Goal: Complete application form

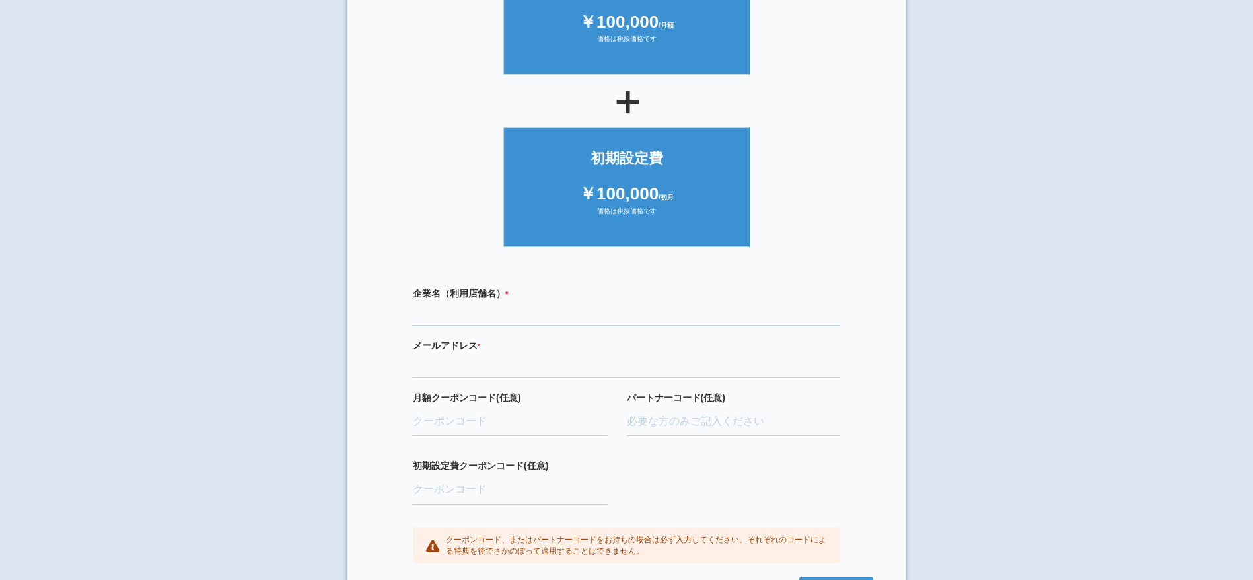
scroll to position [219, 0]
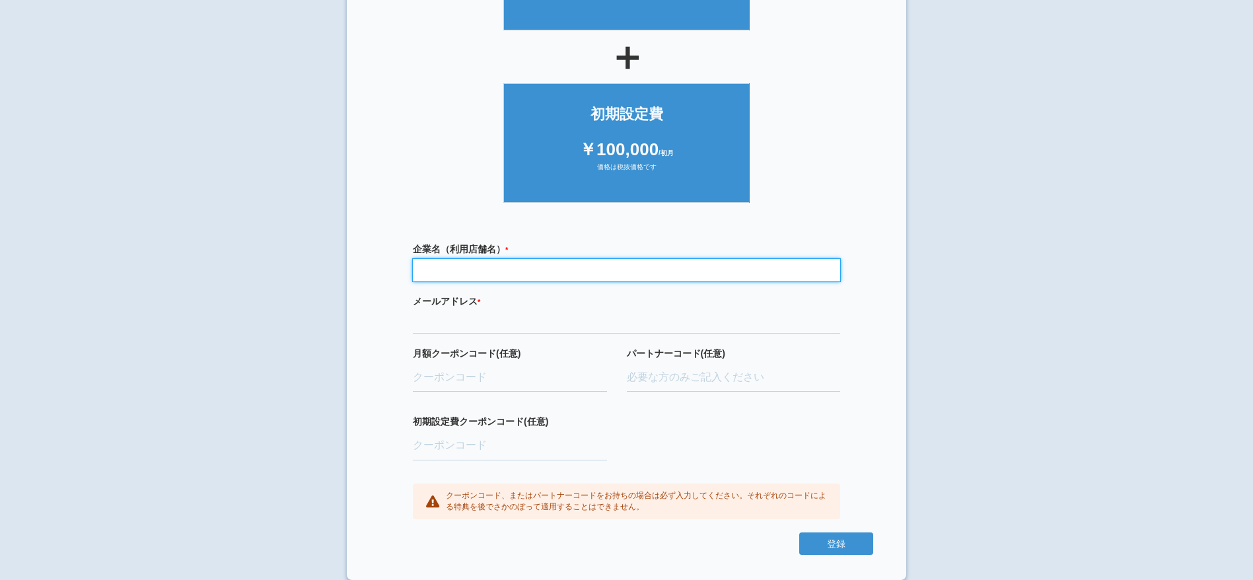
click at [495, 277] on input "text" at bounding box center [626, 270] width 427 height 22
paste input "スタート不動産株式会社"
type input "スタート不動産株式会社"
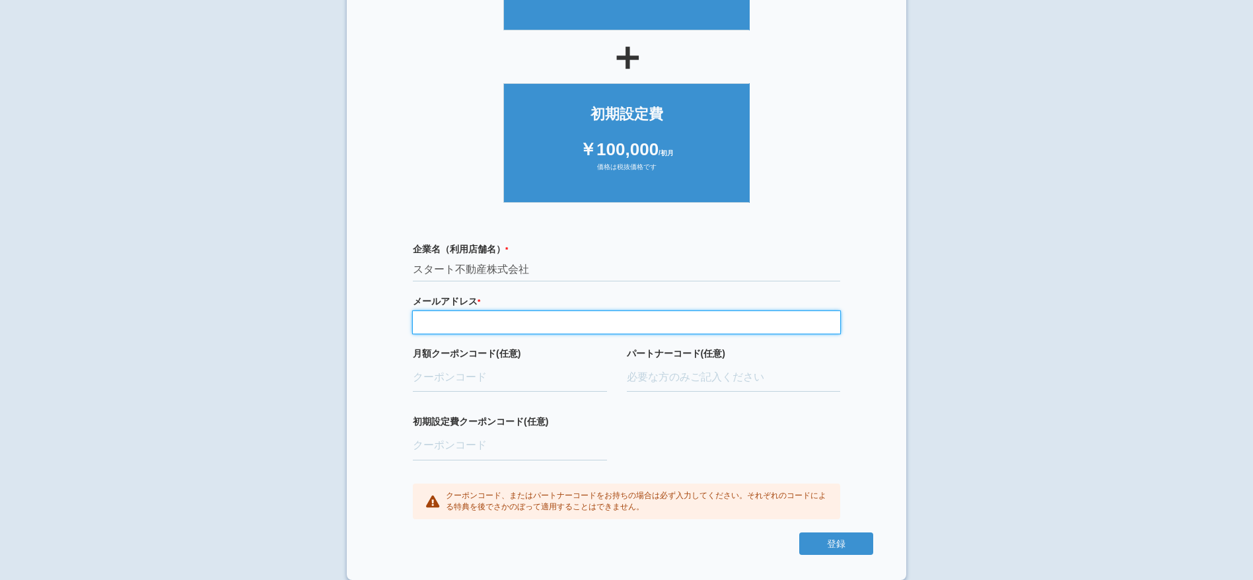
click at [471, 330] on input "email" at bounding box center [626, 322] width 427 height 22
paste input "[EMAIL_ADDRESS][DOMAIN_NAME]"
type input "[EMAIL_ADDRESS][DOMAIN_NAME]"
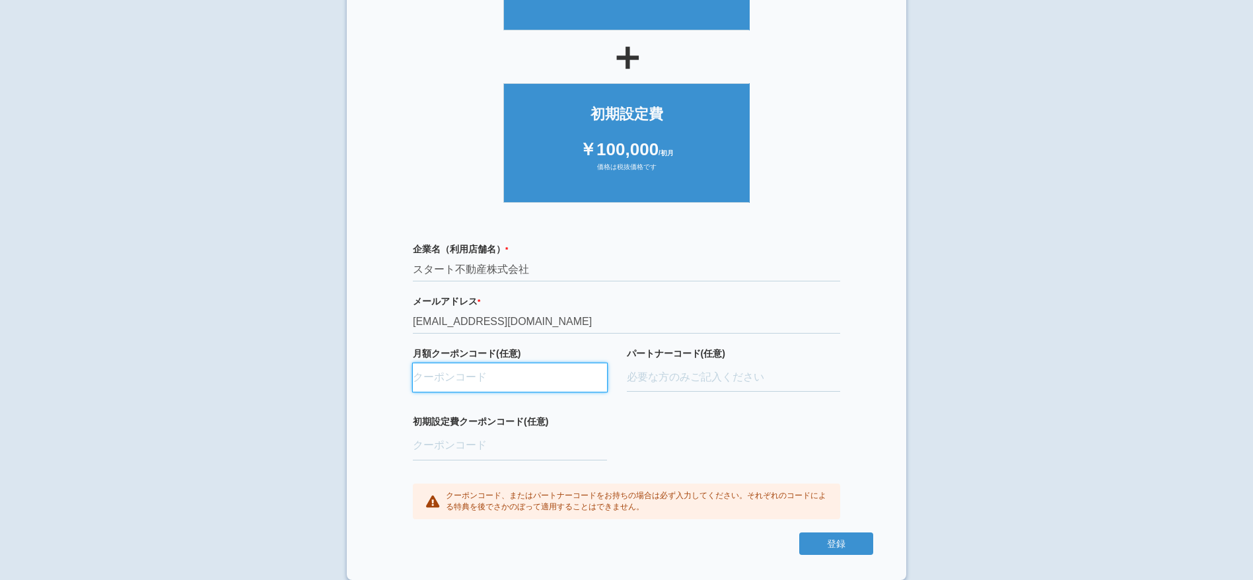
click at [518, 378] on input "月額クーポンコード(任意)" at bounding box center [510, 377] width 194 height 29
paste input "hZ1wXElG"
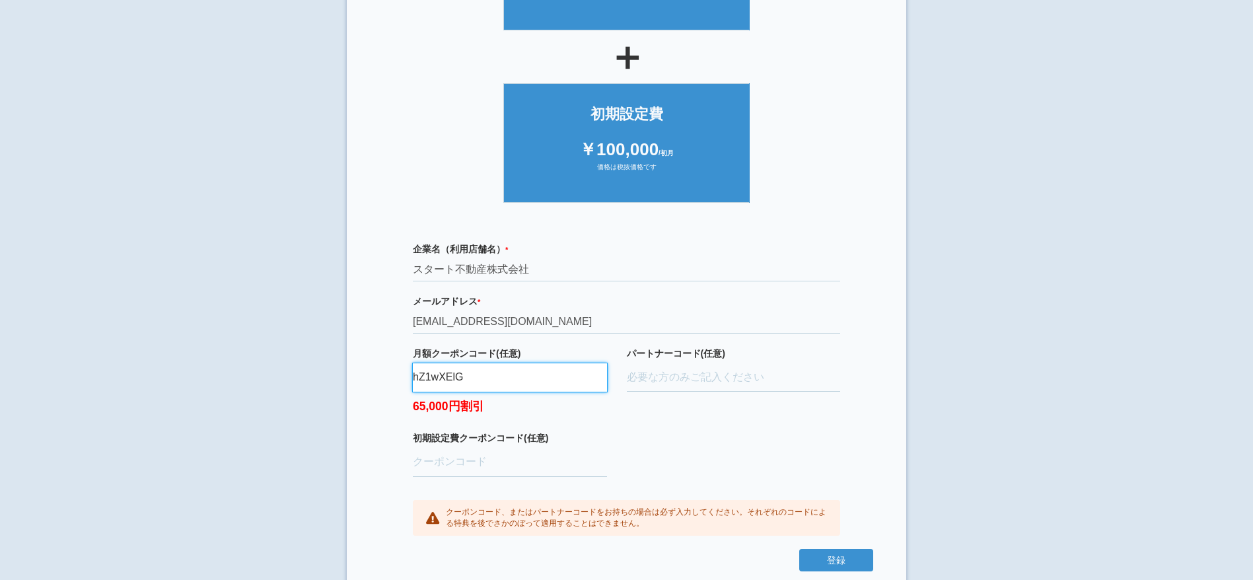
type input "hZ1wXElG"
click at [471, 458] on input "初期設定費クーポンコード(任意)" at bounding box center [510, 462] width 194 height 29
paste input "oQ9fvfbL"
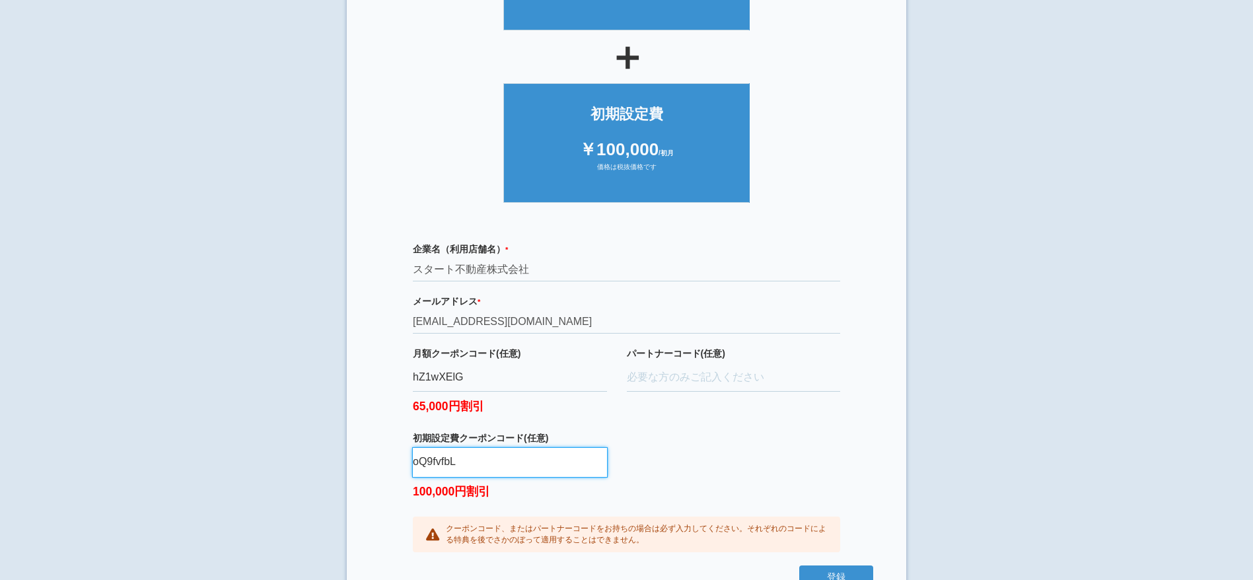
scroll to position [252, 0]
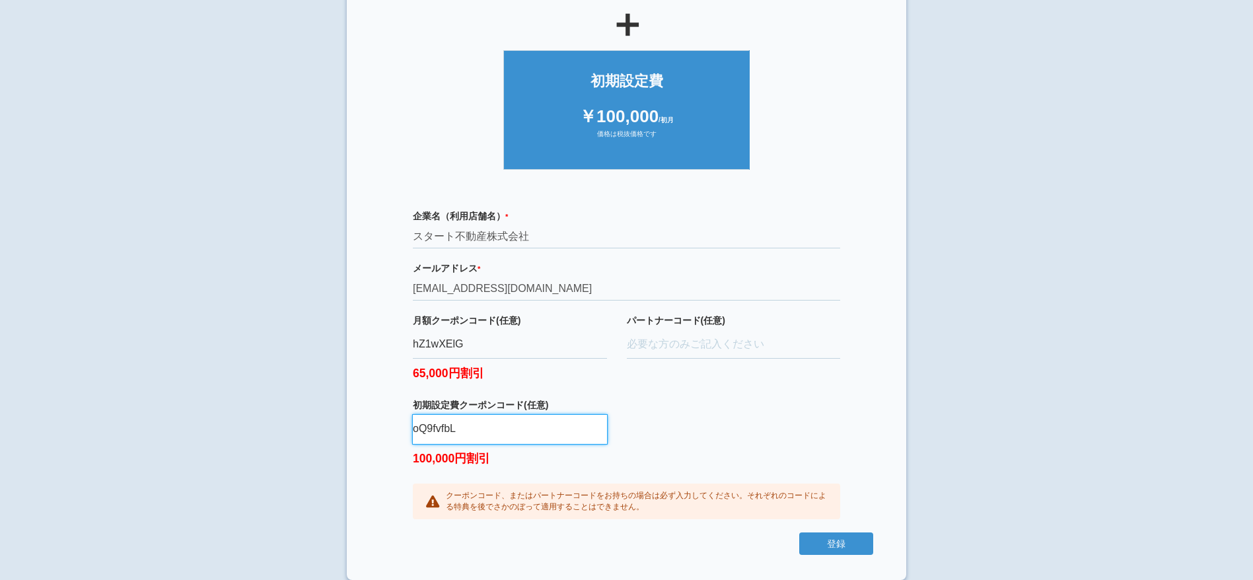
type input "oQ9fvfbL"
click at [418, 207] on div "企業名（利用店舗名） * 必須項目です スタート不動産株式会社 メールアドレス * 必須項目です 正しいメールアドレスを入力してください [EMAIL_ADD…" at bounding box center [626, 364] width 493 height 337
click at [418, 207] on div "企業名（利用店舗名） * 必須項目です スタート不動産株式会社 メールアドレス * 必須項目です 正しいメールアドレスを入力してください kenta0428j…" at bounding box center [626, 364] width 493 height 337
copy label "企業名（利用店舗名） * 必須項目です"
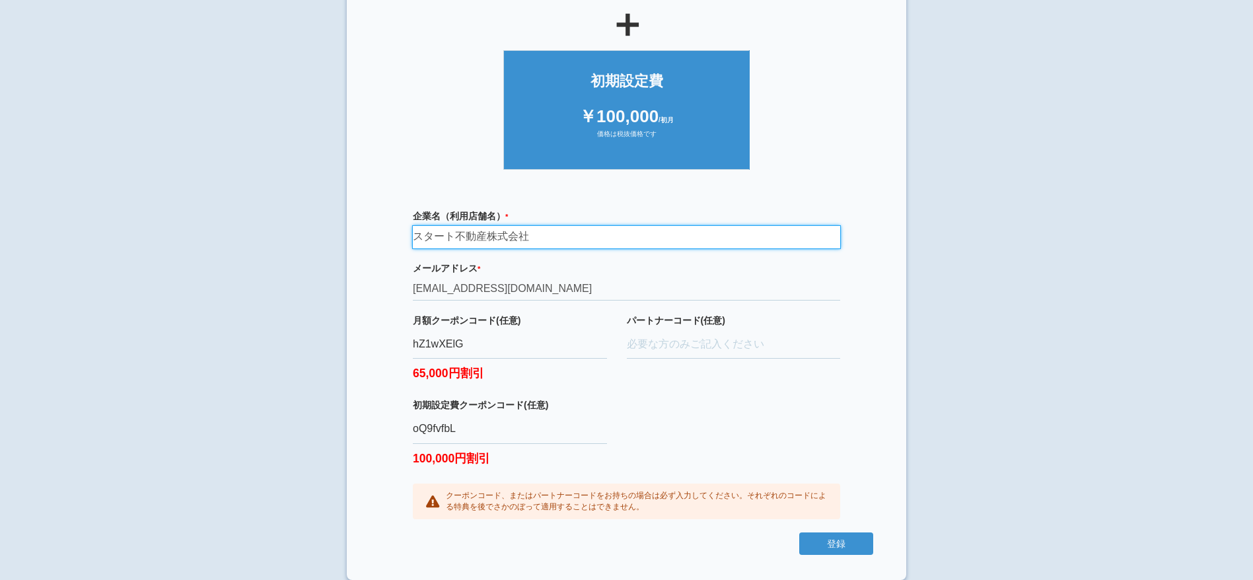
click at [468, 237] on input "スタート不動産株式会社" at bounding box center [626, 237] width 427 height 22
click at [452, 274] on label "メールアドレス * 必須項目です 正しいメールアドレスを入力してください" at bounding box center [626, 268] width 427 height 13
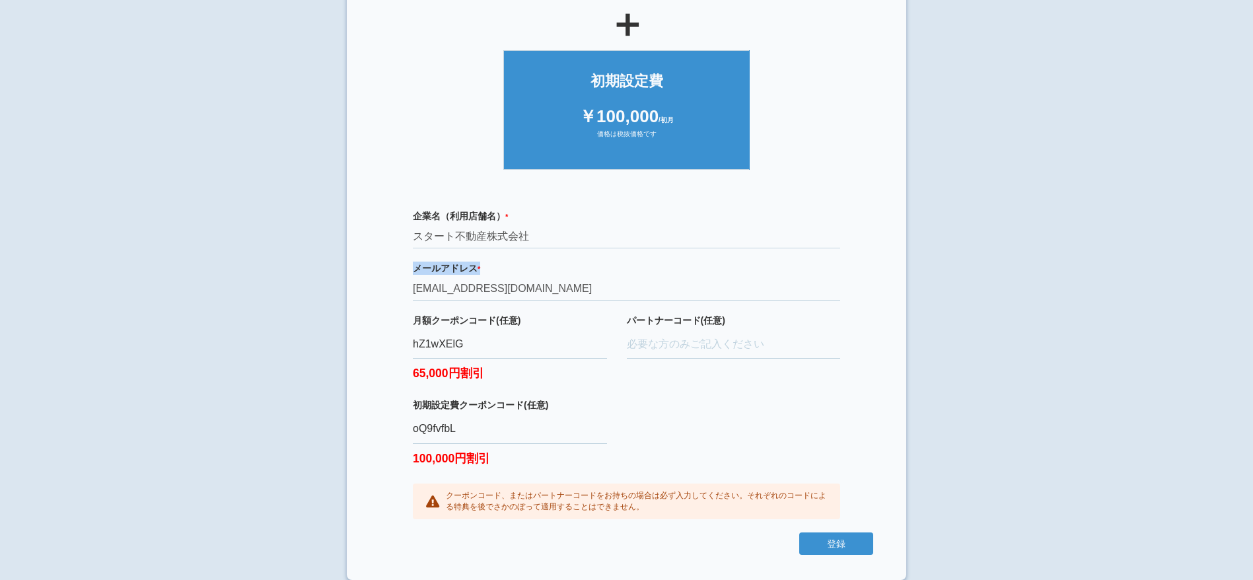
click at [452, 274] on label "メールアドレス * 必須項目です 正しいメールアドレスを入力してください" at bounding box center [626, 268] width 427 height 13
copy label "メールアドレス * 必須項目です 正しいメールアドレスを入力してください"
click at [487, 289] on input "kenta0428jp@gmail.com" at bounding box center [626, 289] width 427 height 22
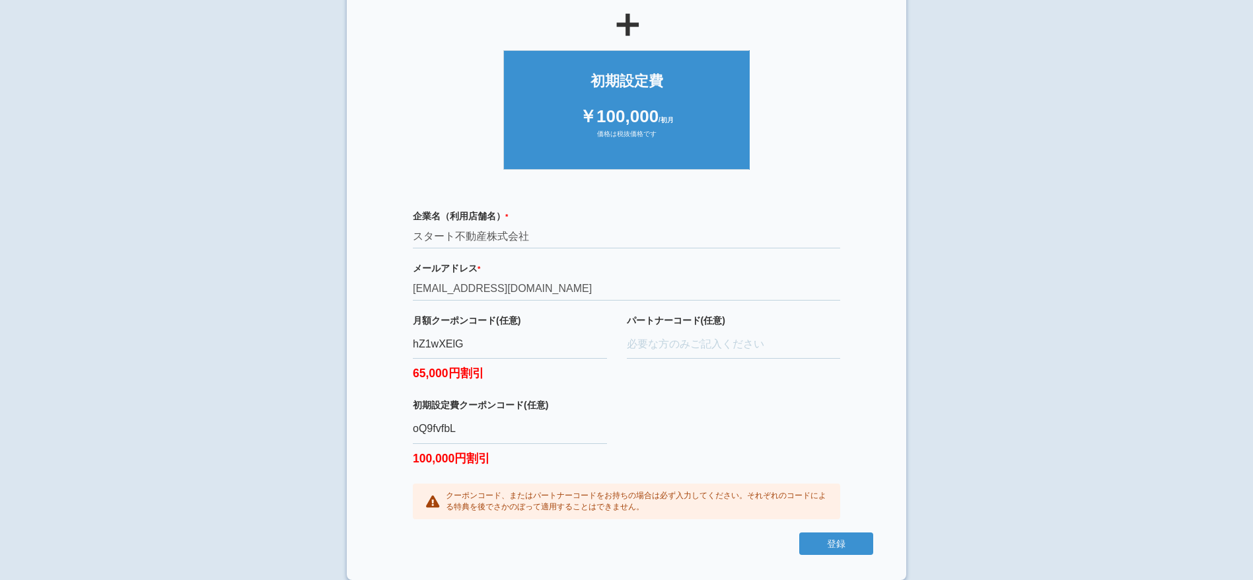
click at [435, 321] on label "月額クーポンコード(任意)" at bounding box center [510, 320] width 194 height 13
click at [435, 330] on input "hZ1wXElG" at bounding box center [510, 344] width 194 height 29
click at [435, 321] on label "月額クーポンコード(任意)" at bounding box center [510, 320] width 194 height 13
click at [435, 330] on input "hZ1wXElG" at bounding box center [510, 344] width 194 height 29
click at [435, 321] on label "月額クーポンコード(任意)" at bounding box center [510, 320] width 194 height 13
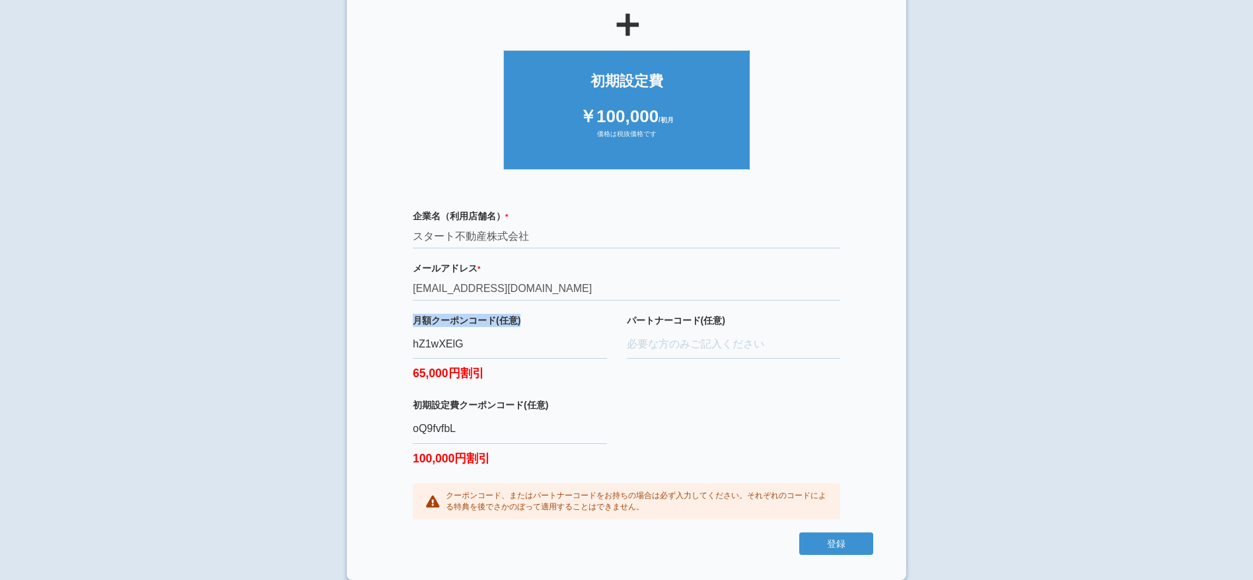
click at [435, 330] on input "hZ1wXElG" at bounding box center [510, 344] width 194 height 29
copy label "月額クーポンコード(任意)"
click at [448, 353] on input "hZ1wXElG" at bounding box center [510, 344] width 194 height 29
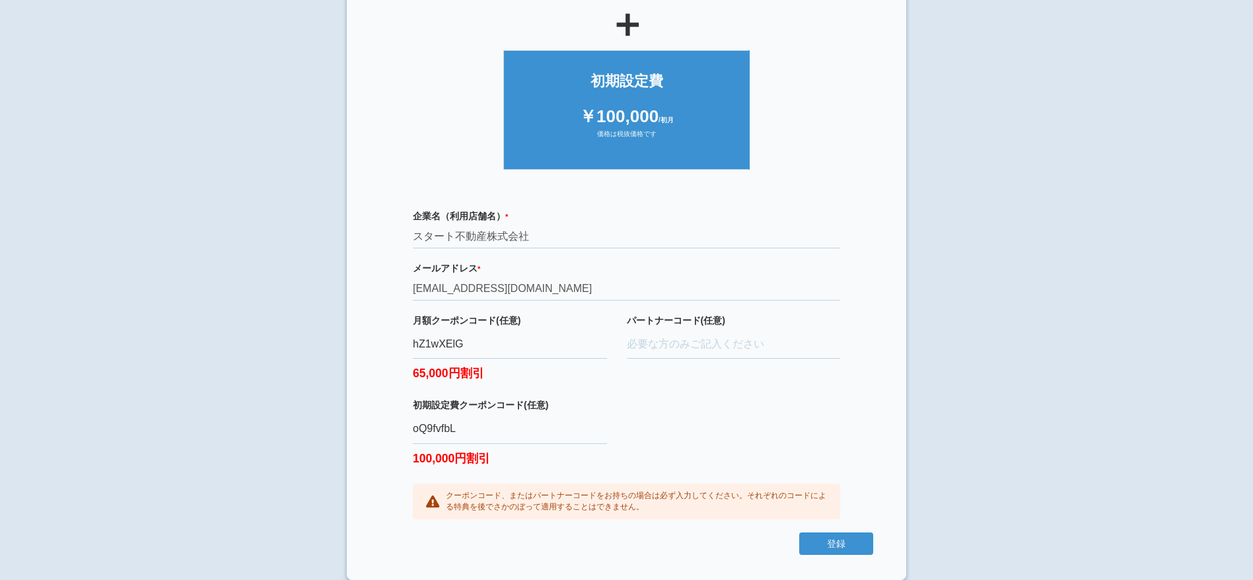
click at [450, 402] on label "初期設定費クーポンコード(任意)" at bounding box center [510, 404] width 194 height 13
click at [450, 415] on input "oQ9fvfbL" at bounding box center [510, 429] width 194 height 29
click at [450, 402] on label "初期設定費クーポンコード(任意)" at bounding box center [510, 404] width 194 height 13
click at [450, 415] on input "oQ9fvfbL" at bounding box center [510, 429] width 194 height 29
click at [450, 402] on label "初期設定費クーポンコード(任意)" at bounding box center [510, 404] width 194 height 13
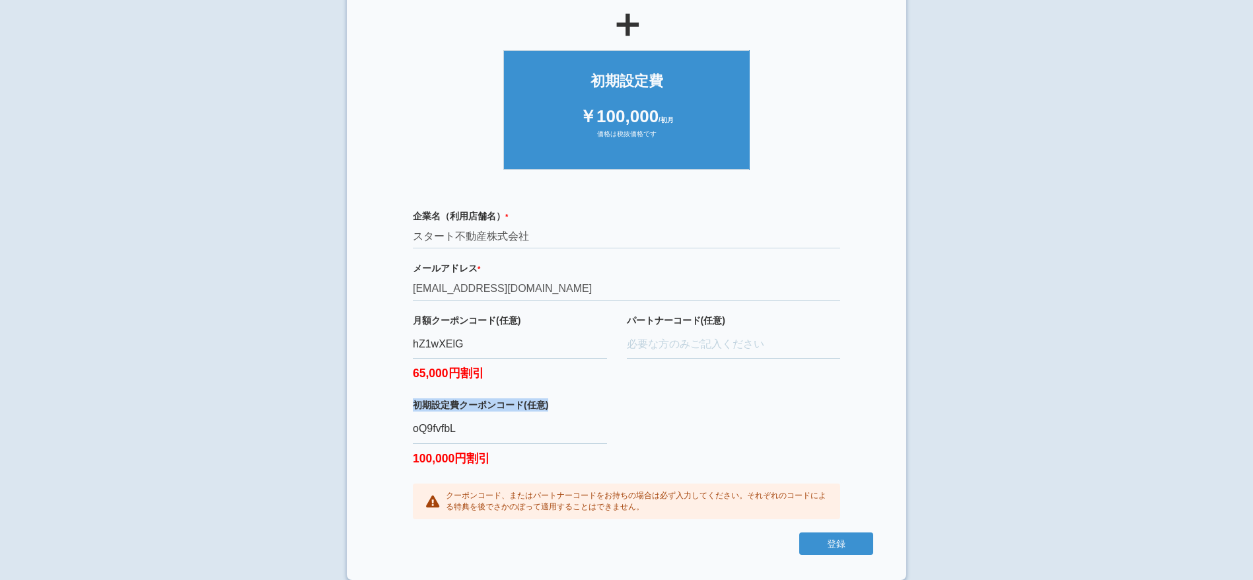
click at [450, 415] on input "oQ9fvfbL" at bounding box center [510, 429] width 194 height 29
copy label "初期設定費クーポンコード(任意)"
click at [456, 432] on input "oQ9fvfbL" at bounding box center [510, 429] width 194 height 29
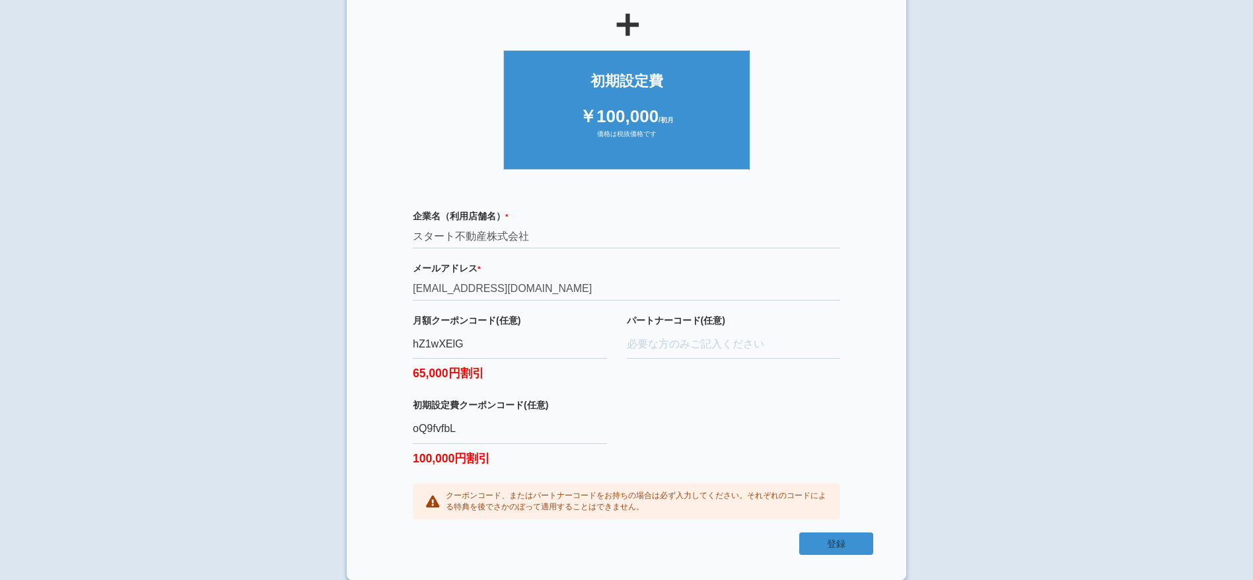
click at [818, 538] on button "登録" at bounding box center [836, 543] width 74 height 22
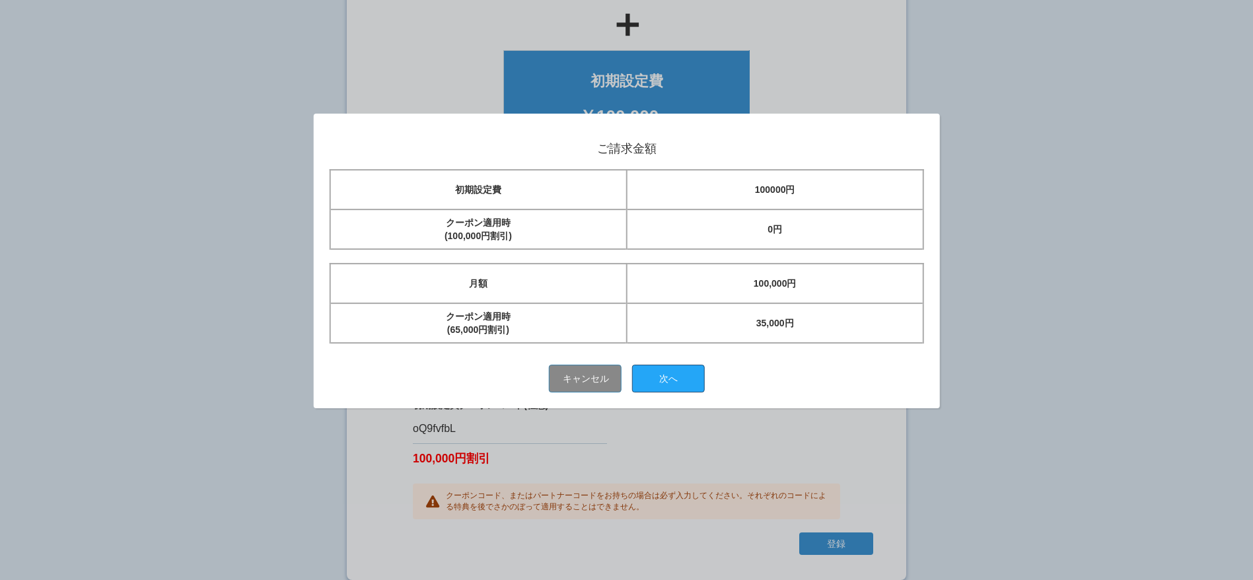
click at [674, 375] on button "次へ" at bounding box center [668, 379] width 73 height 28
click at [594, 374] on button "キャンセル" at bounding box center [585, 379] width 73 height 28
